Goal: Task Accomplishment & Management: Complete application form

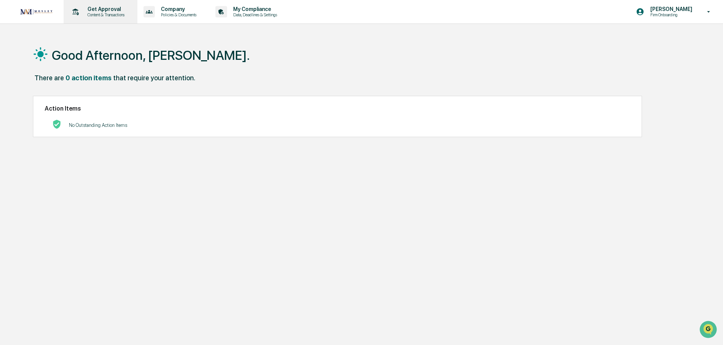
click at [102, 12] on p "Content & Transactions" at bounding box center [104, 14] width 47 height 5
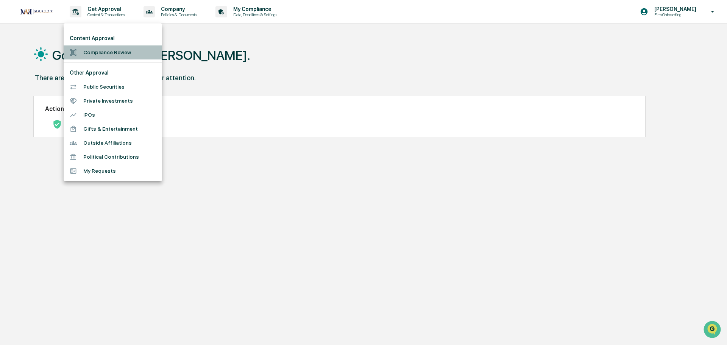
click at [91, 54] on li "Compliance Review" at bounding box center [113, 52] width 98 height 14
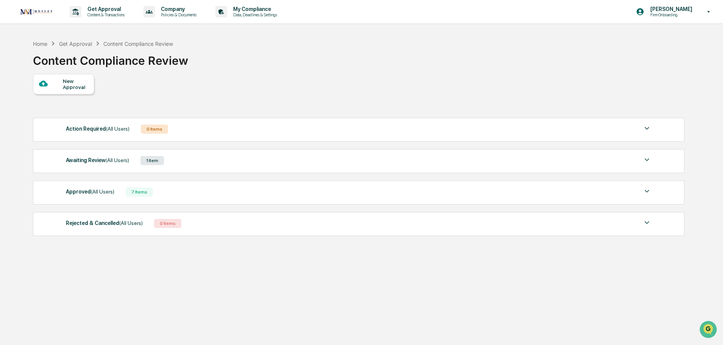
click at [70, 87] on div "New Approval" at bounding box center [75, 84] width 25 height 12
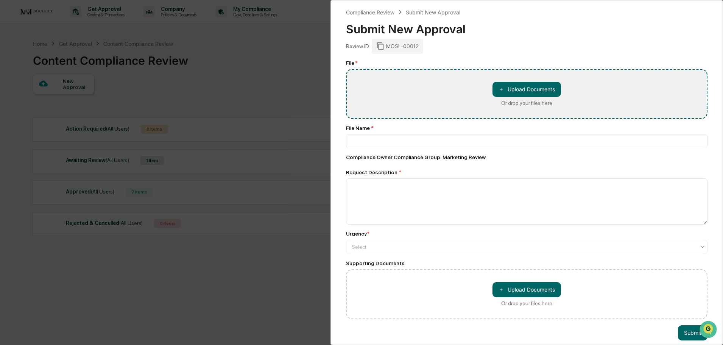
type input "**********"
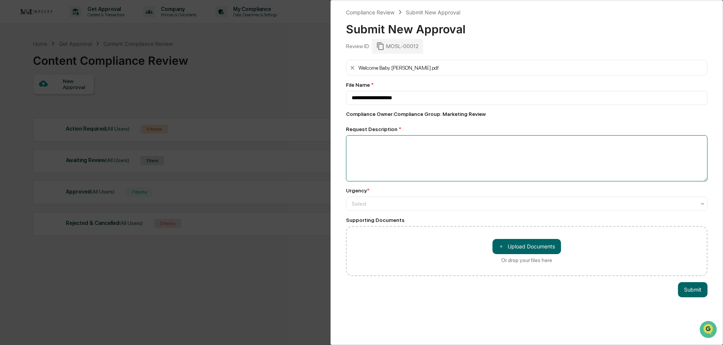
click at [371, 146] on textarea at bounding box center [526, 158] width 361 height 46
type textarea "**********"
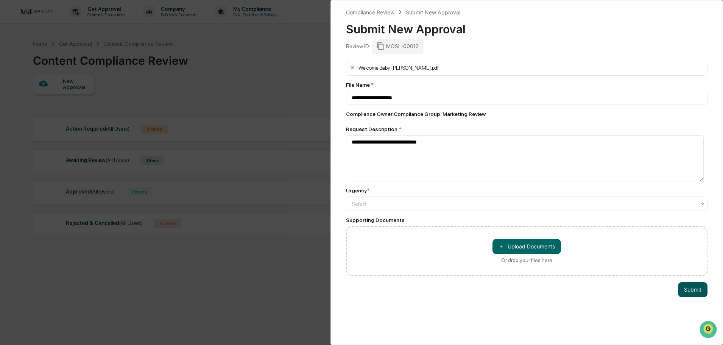
click at [687, 289] on button "Submit" at bounding box center [693, 289] width 30 height 15
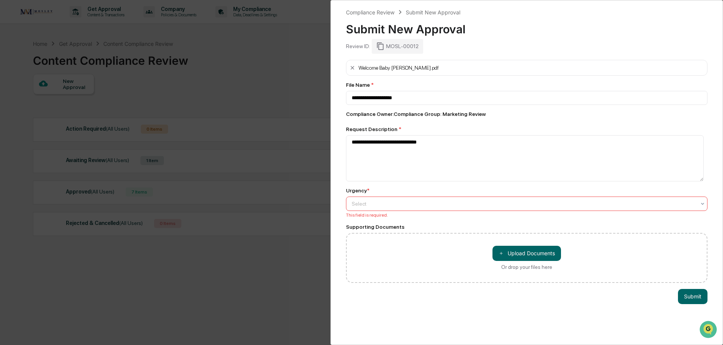
click at [357, 206] on div at bounding box center [524, 204] width 344 height 8
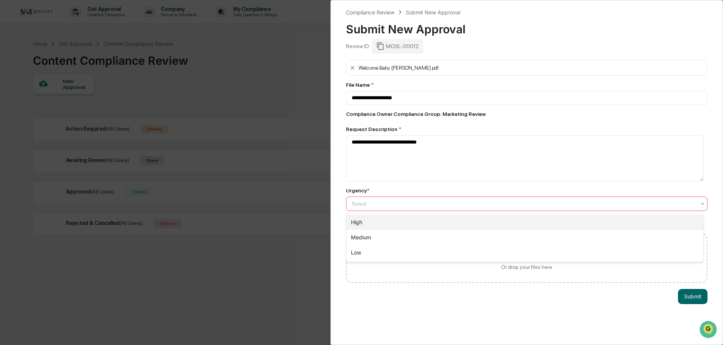
click at [356, 224] on div "High" at bounding box center [524, 222] width 357 height 15
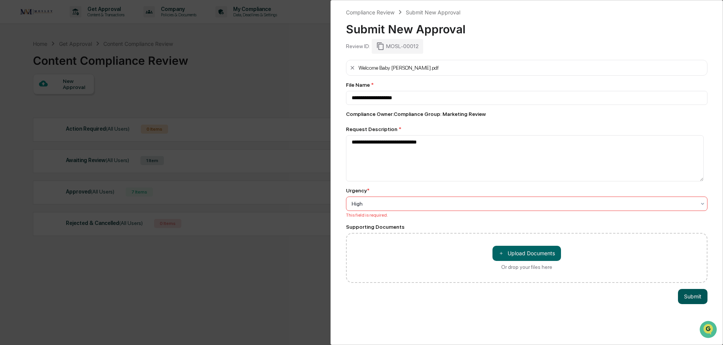
click at [685, 301] on button "Submit" at bounding box center [693, 296] width 30 height 15
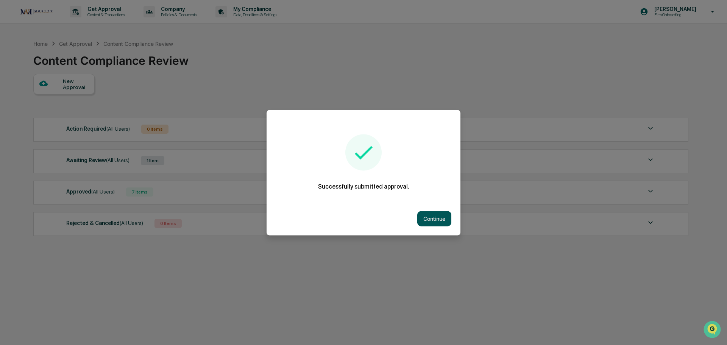
click at [434, 218] on button "Continue" at bounding box center [434, 218] width 34 height 15
